Goal: Browse casually

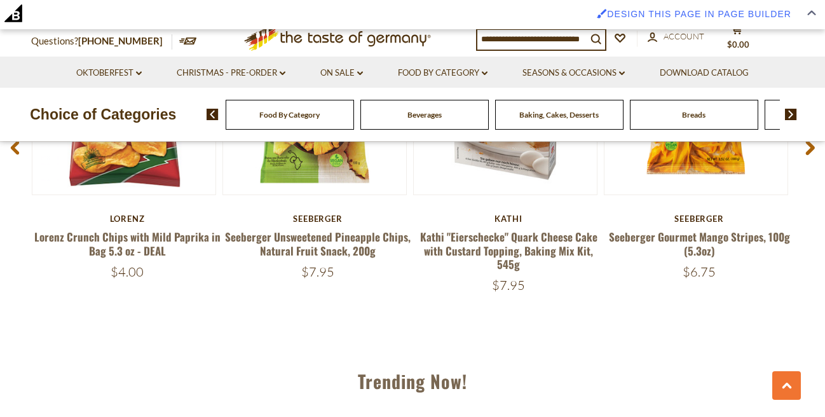
scroll to position [1164, 0]
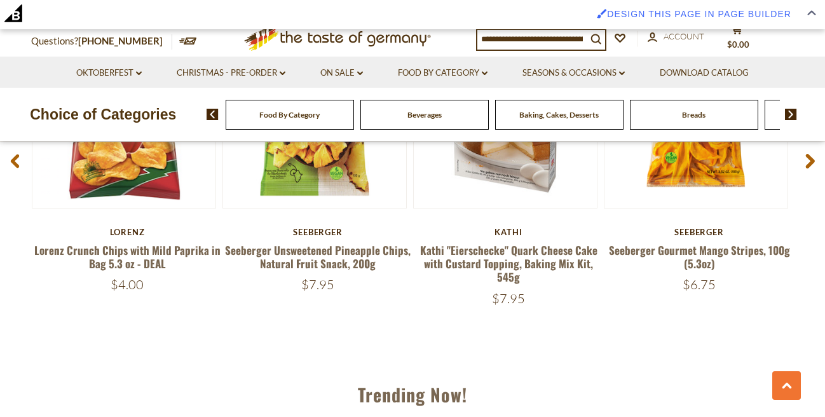
click at [571, 41] on input at bounding box center [531, 39] width 109 height 18
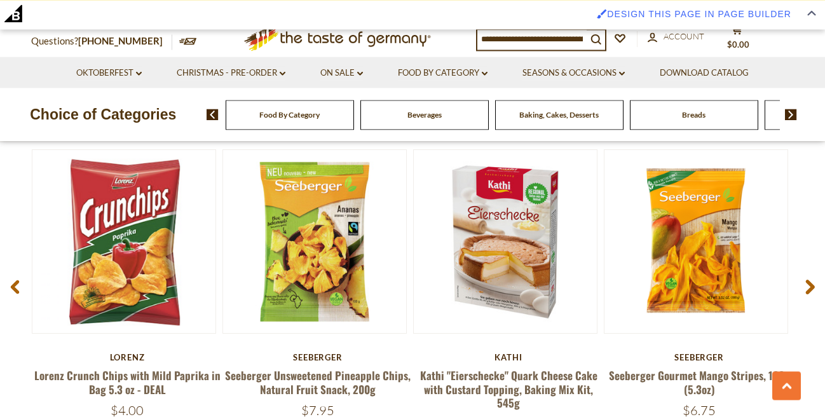
scroll to position [1019, 0]
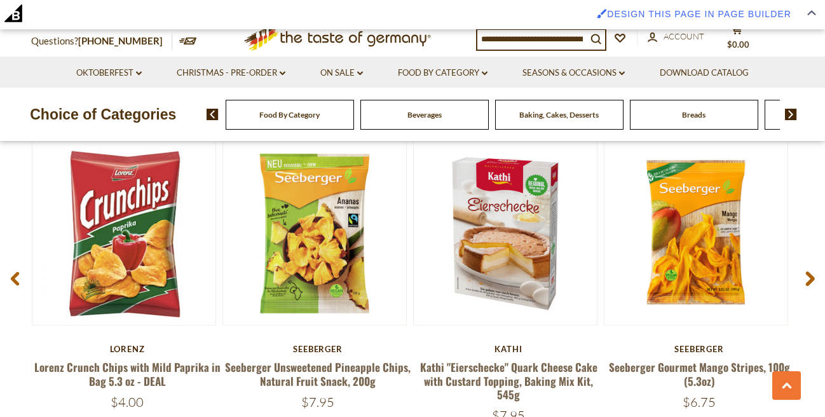
click at [809, 281] on use at bounding box center [810, 278] width 9 height 15
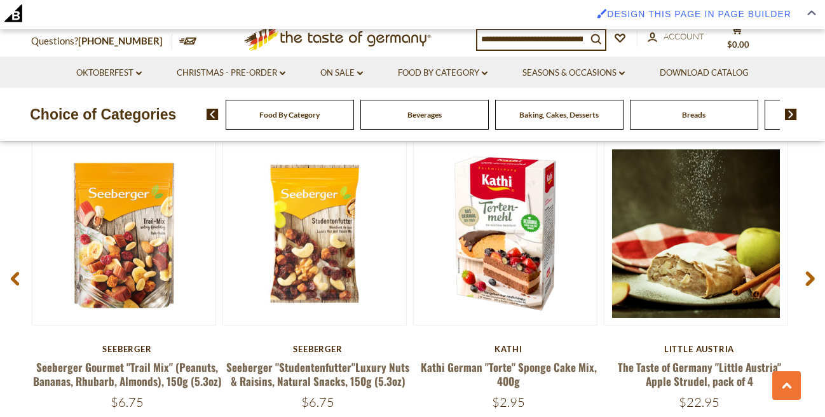
click at [809, 281] on use at bounding box center [810, 278] width 9 height 15
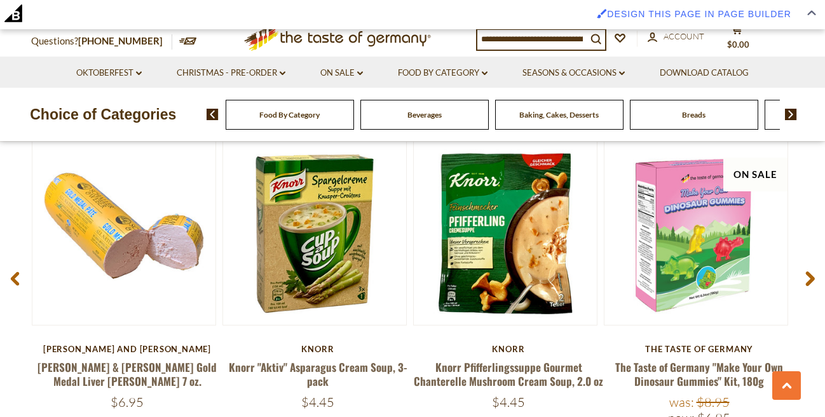
click at [15, 281] on use at bounding box center [15, 278] width 8 height 13
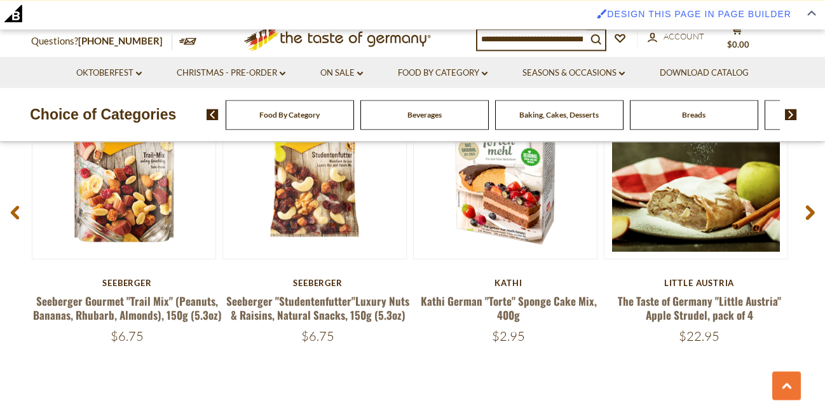
scroll to position [1086, 0]
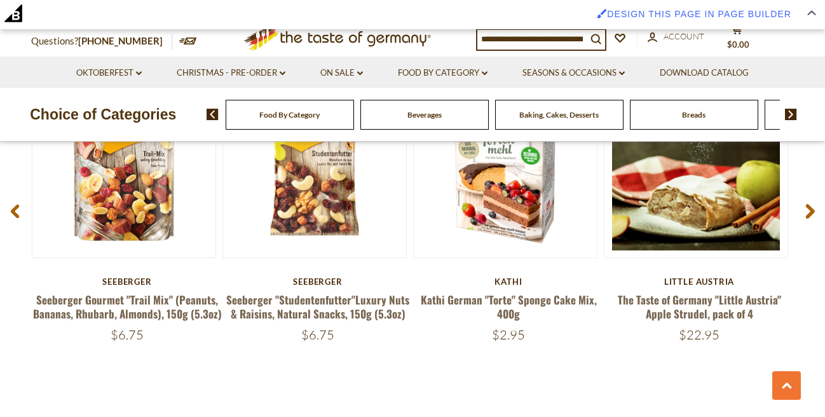
click at [18, 212] on icon at bounding box center [15, 210] width 10 height 15
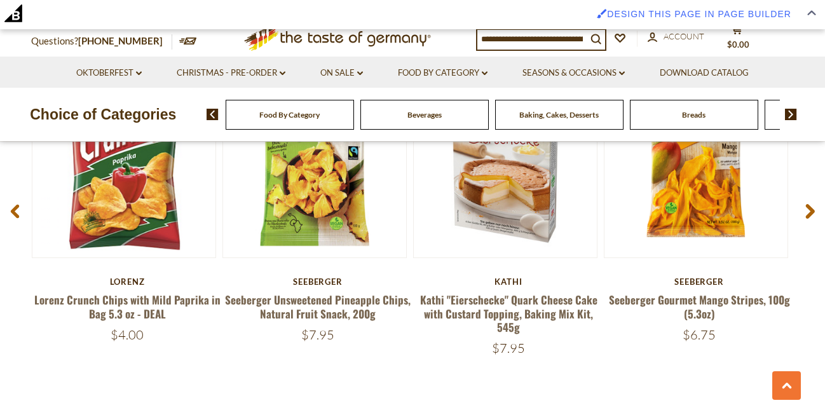
click at [816, 215] on span at bounding box center [810, 213] width 30 height 40
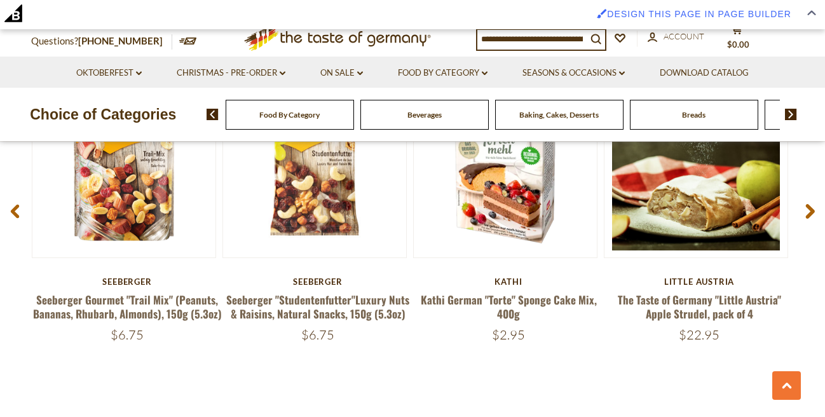
click at [816, 215] on span at bounding box center [810, 213] width 30 height 40
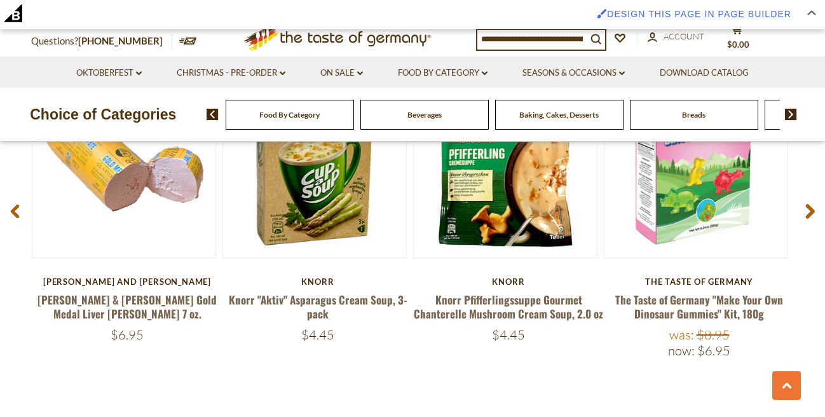
click at [816, 215] on span at bounding box center [810, 213] width 30 height 40
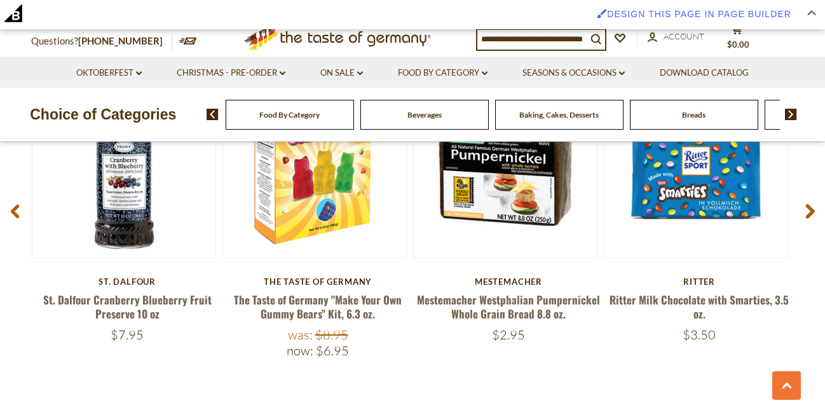
click at [808, 203] on span at bounding box center [810, 213] width 30 height 40
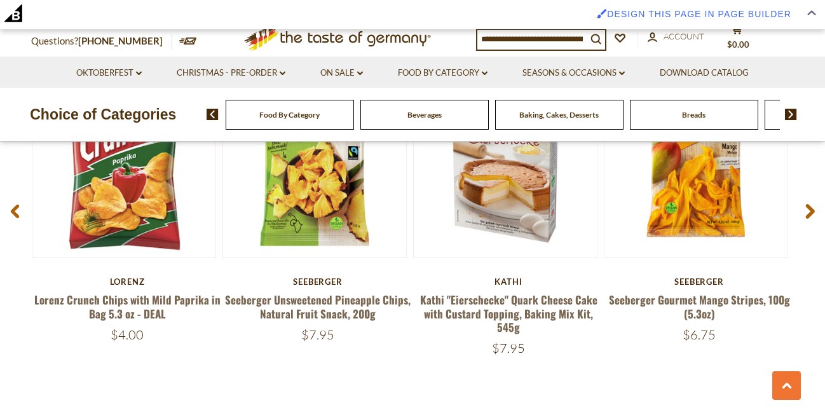
click at [808, 209] on use at bounding box center [810, 211] width 9 height 15
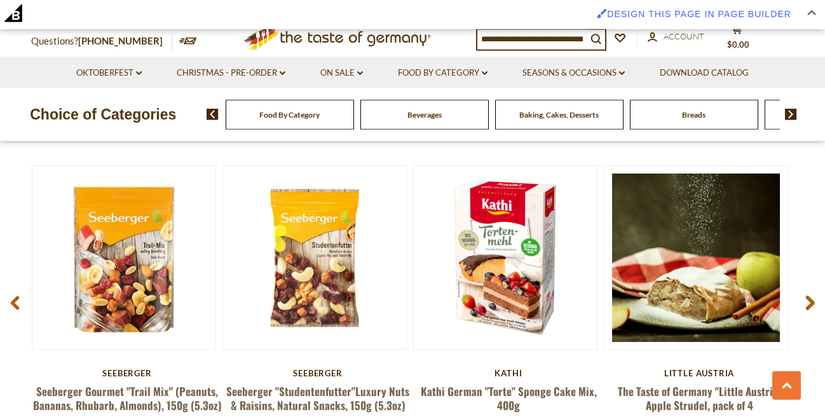
scroll to position [1014, 0]
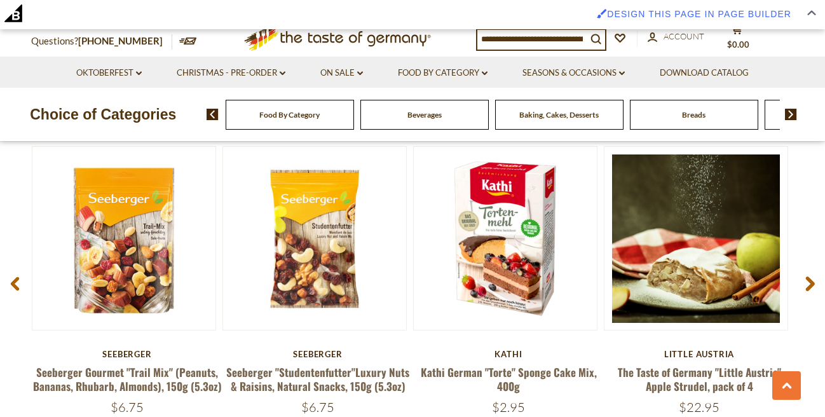
click at [17, 294] on span at bounding box center [15, 286] width 30 height 40
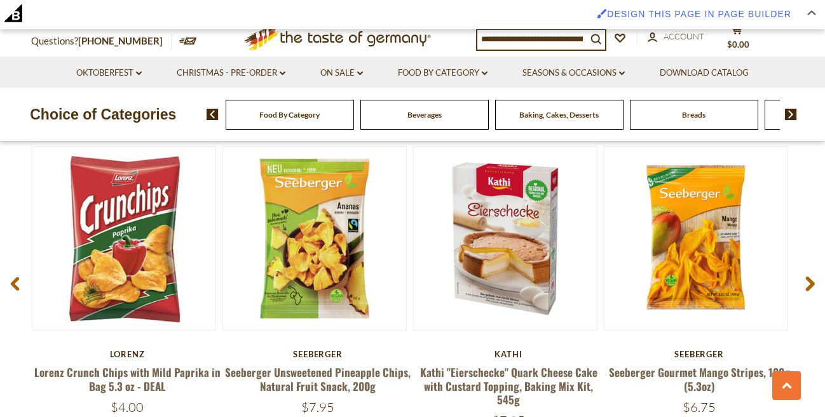
click at [17, 294] on span at bounding box center [15, 286] width 30 height 40
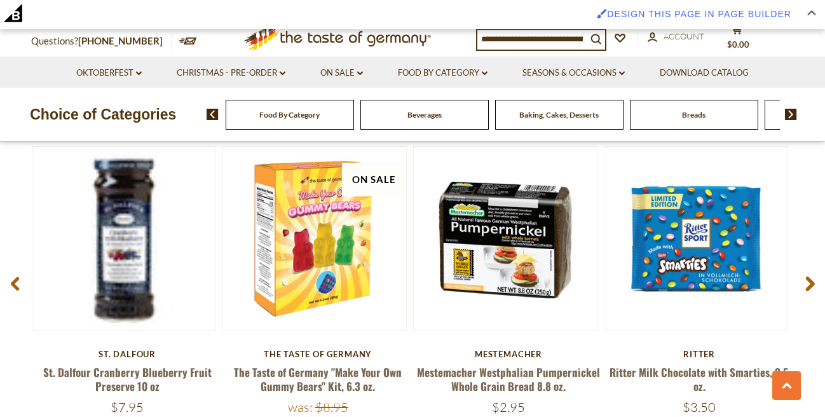
click at [17, 294] on span at bounding box center [15, 286] width 30 height 40
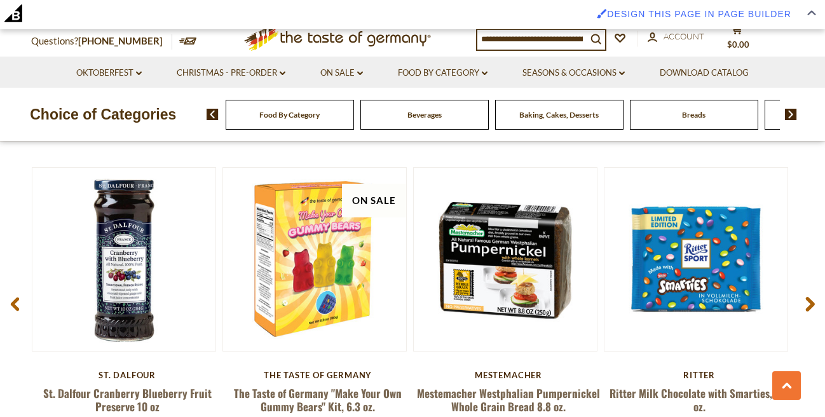
click at [808, 304] on icon at bounding box center [810, 304] width 10 height 15
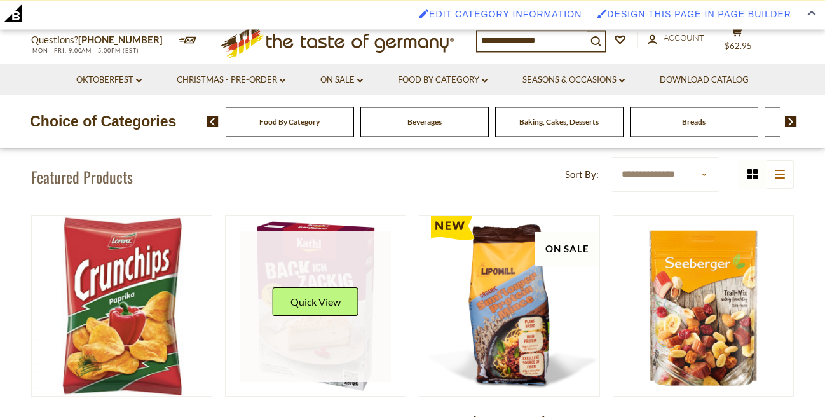
scroll to position [217, 0]
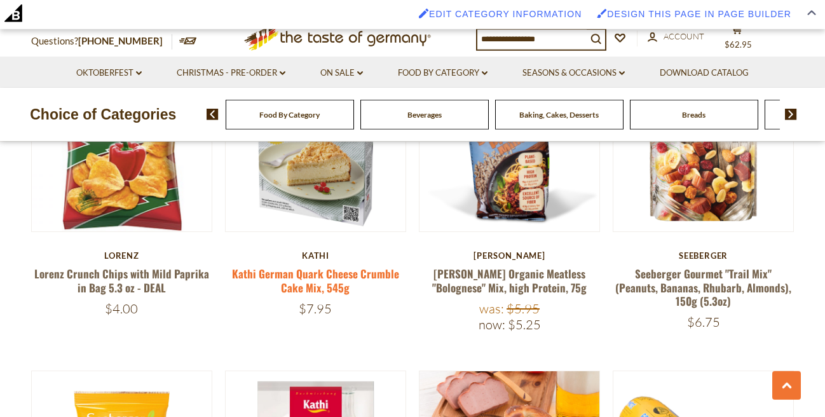
scroll to position [145, 0]
